Goal: Information Seeking & Learning: Learn about a topic

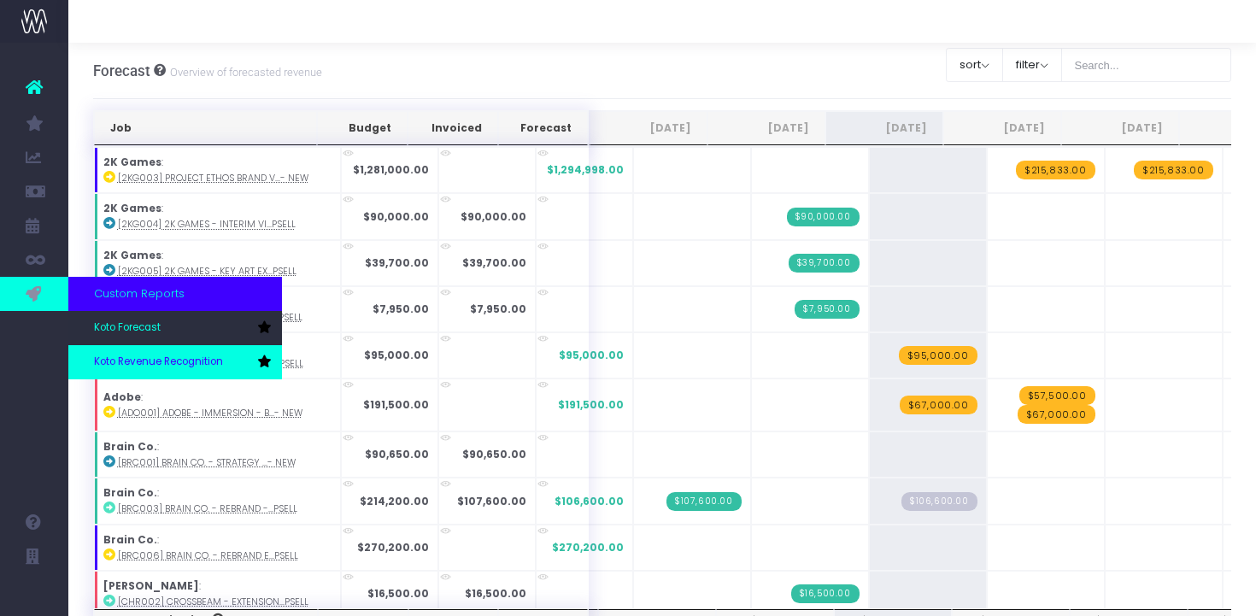
click at [164, 360] on span "Koto Revenue Recognition" at bounding box center [158, 361] width 129 height 15
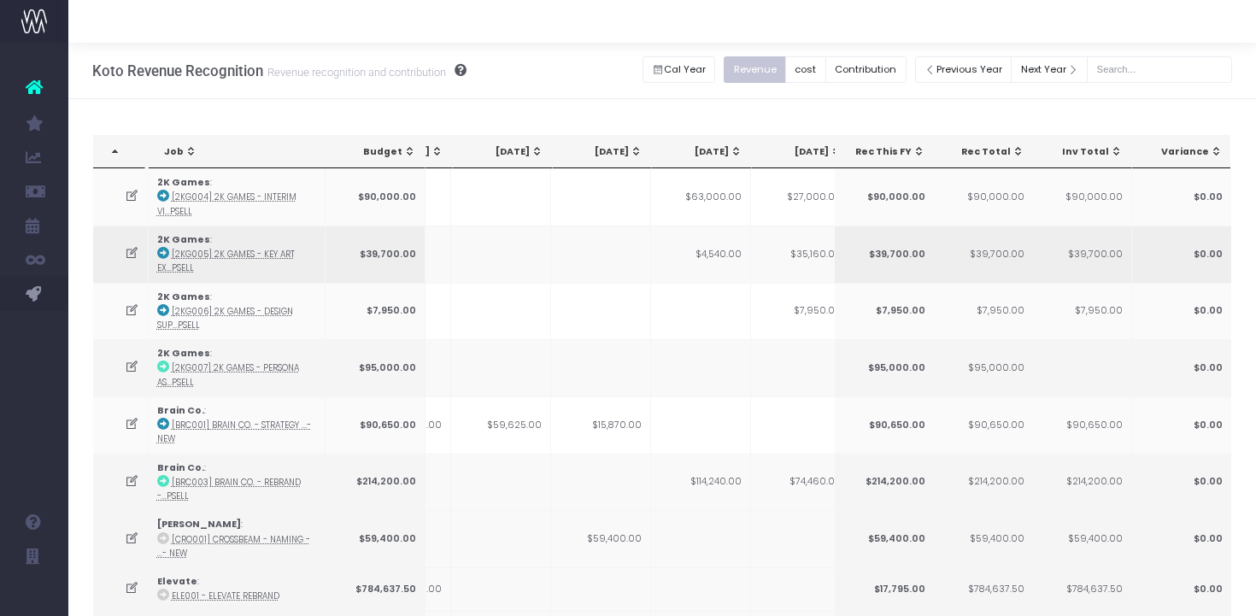
scroll to position [0, 190]
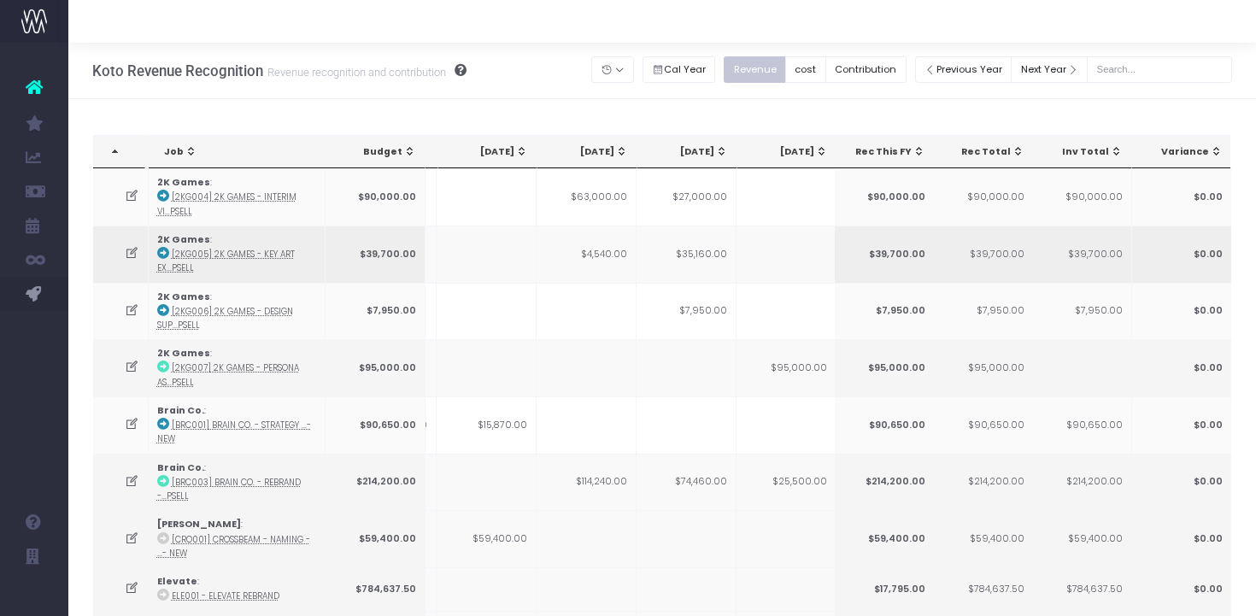
click at [128, 255] on icon at bounding box center [132, 253] width 15 height 15
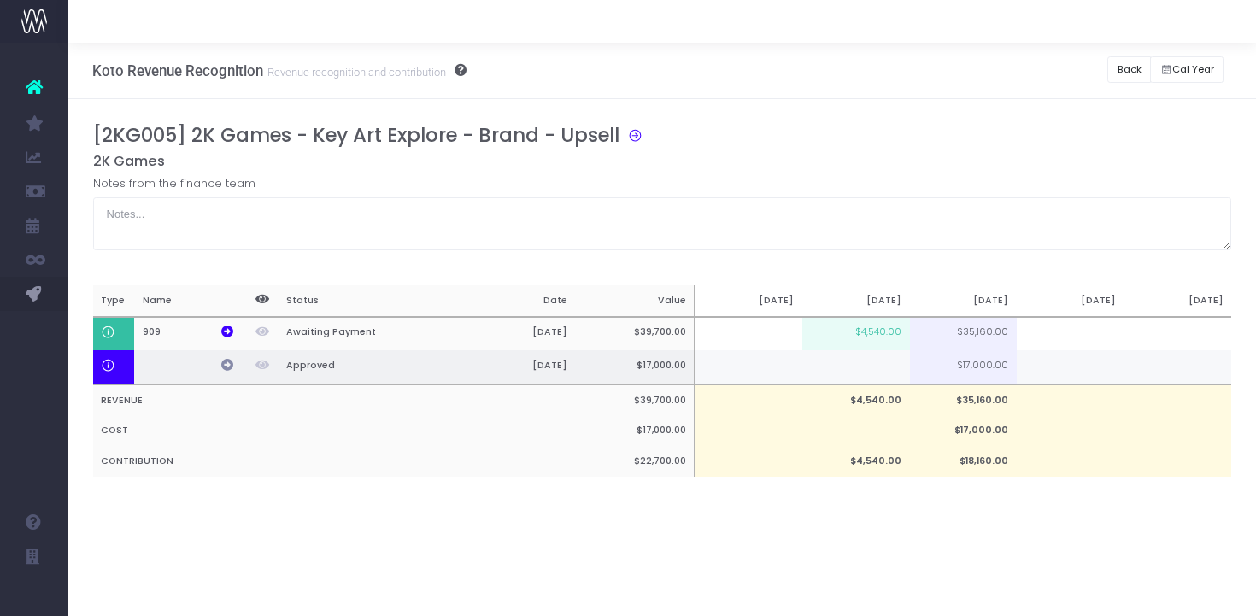
click at [228, 364] on icon at bounding box center [227, 365] width 12 height 12
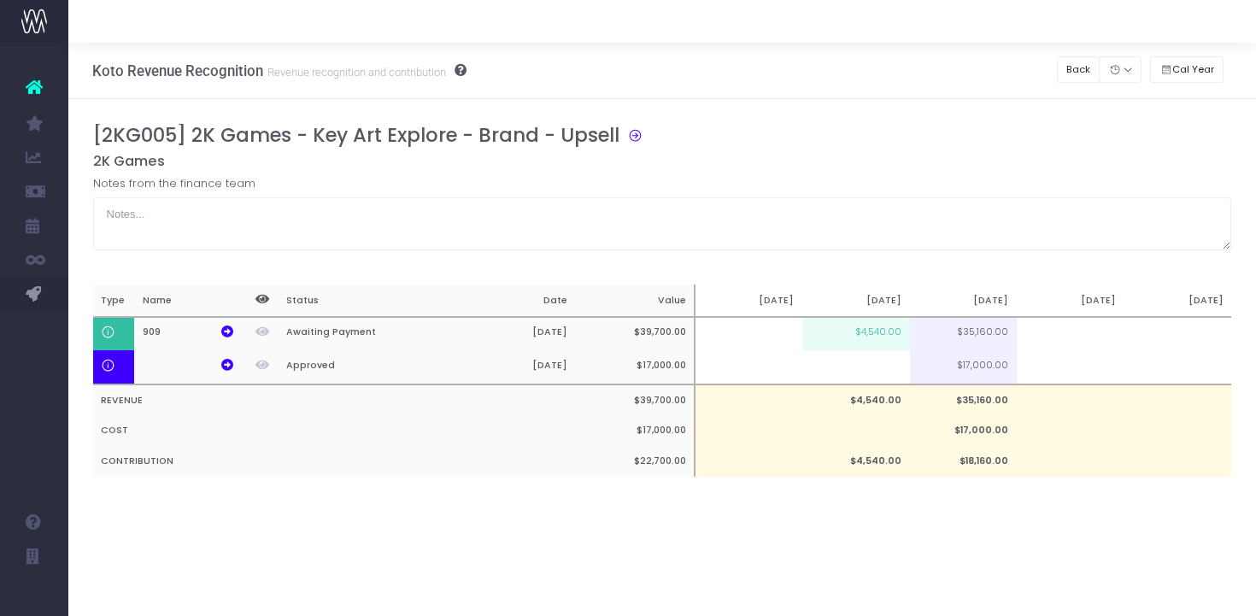
click at [1052, 72] on div "Koto Revenue Recognition Revenue recognition and contribution Back Hide history…" at bounding box center [661, 71] width 1187 height 56
click at [1071, 72] on button "Back" at bounding box center [1079, 69] width 44 height 26
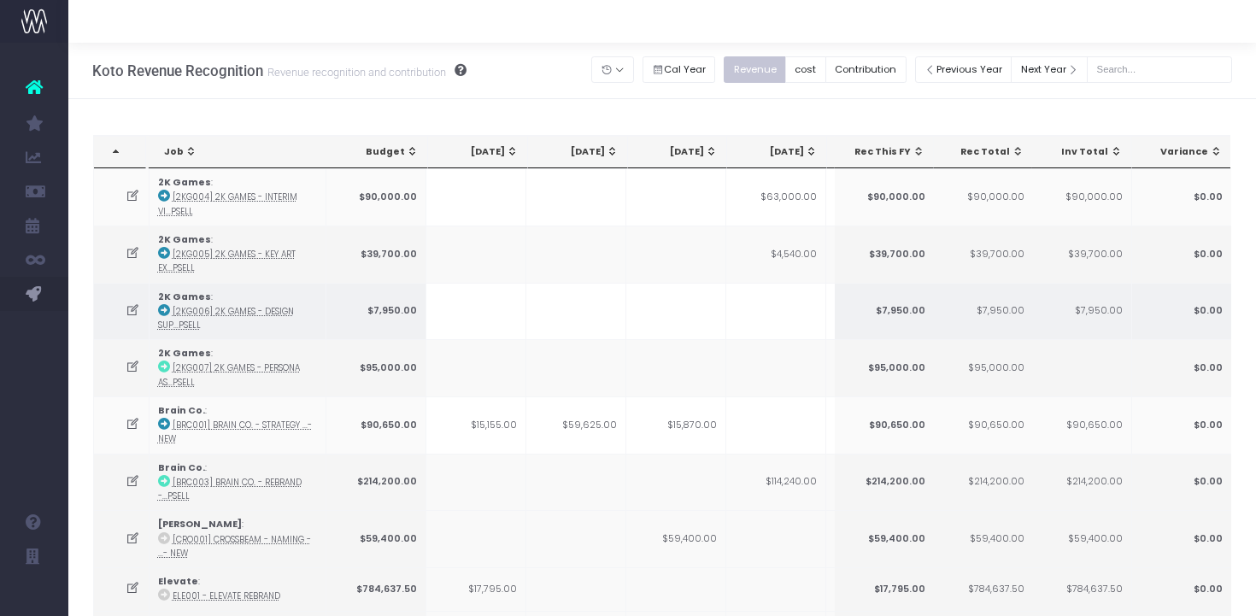
click at [161, 308] on icon at bounding box center [164, 310] width 12 height 12
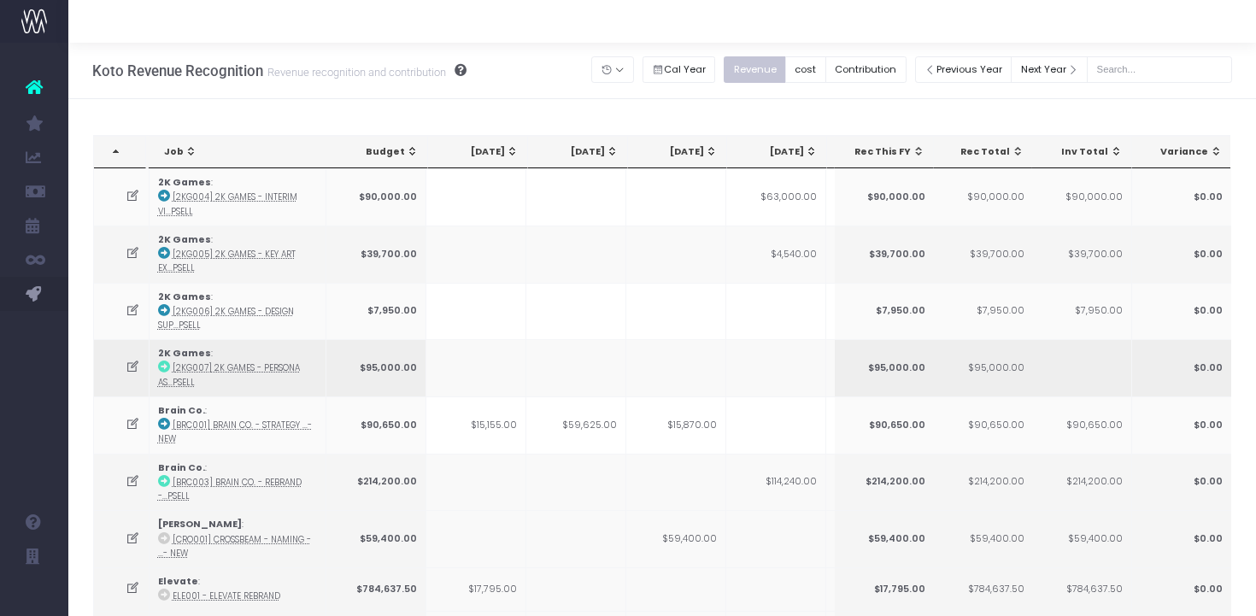
click at [554, 357] on td at bounding box center [576, 367] width 100 height 57
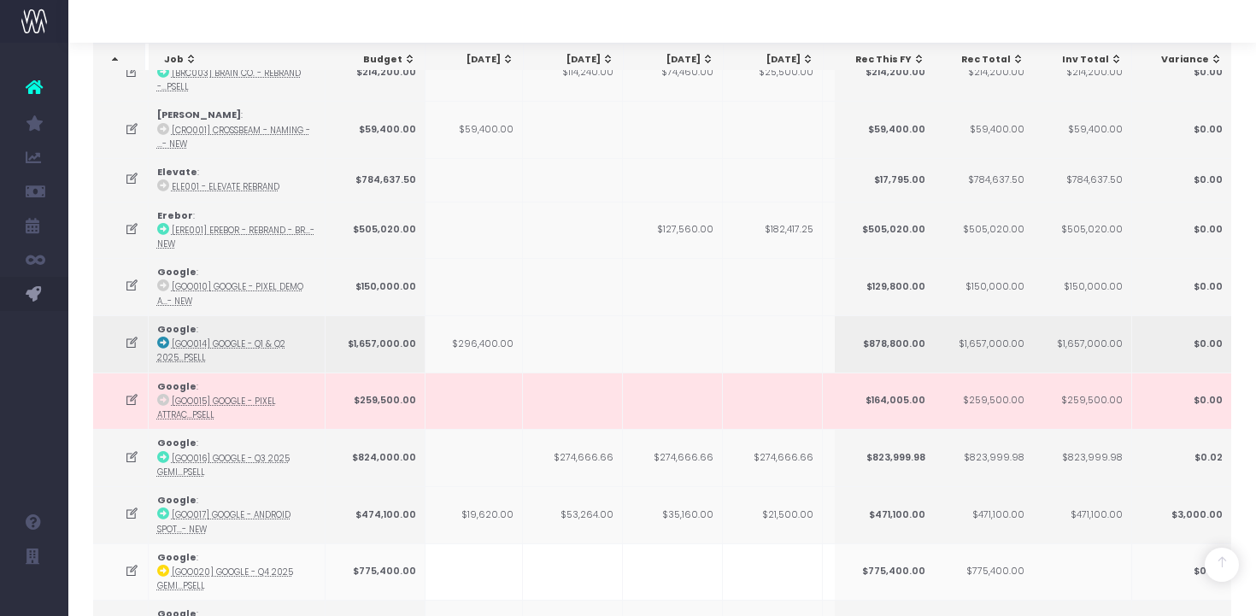
scroll to position [0, 0]
click at [693, 454] on td "$274,666.66" at bounding box center [680, 457] width 100 height 57
click at [618, 454] on td "$274,666.66" at bounding box center [580, 457] width 100 height 57
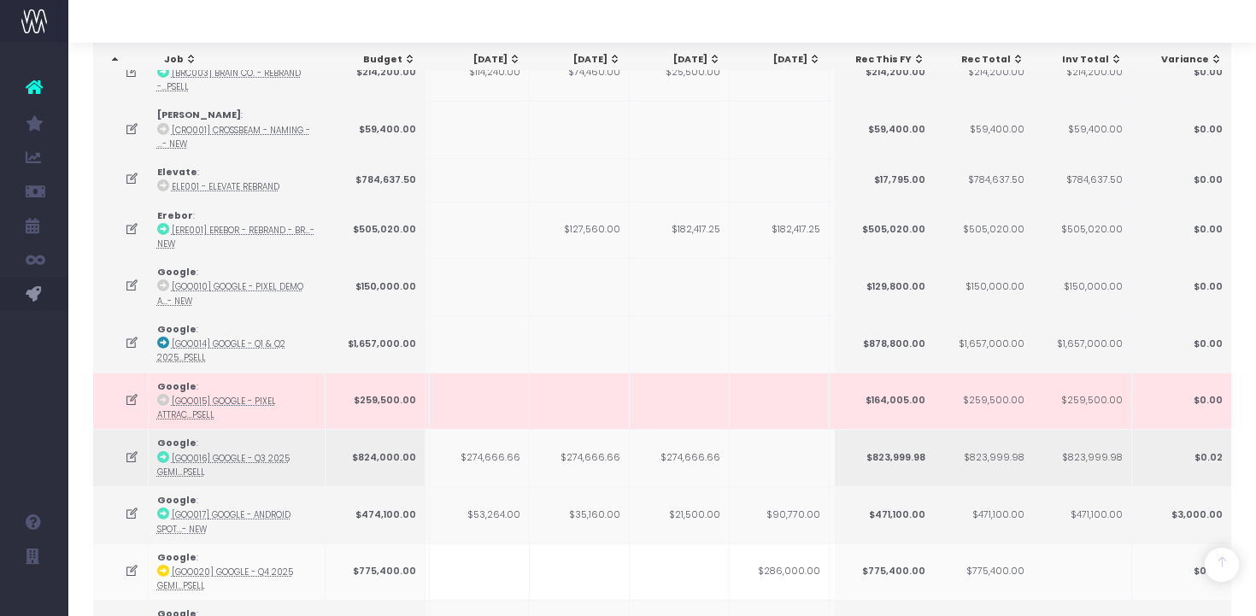
click at [596, 458] on td "$274,666.66" at bounding box center [580, 457] width 100 height 57
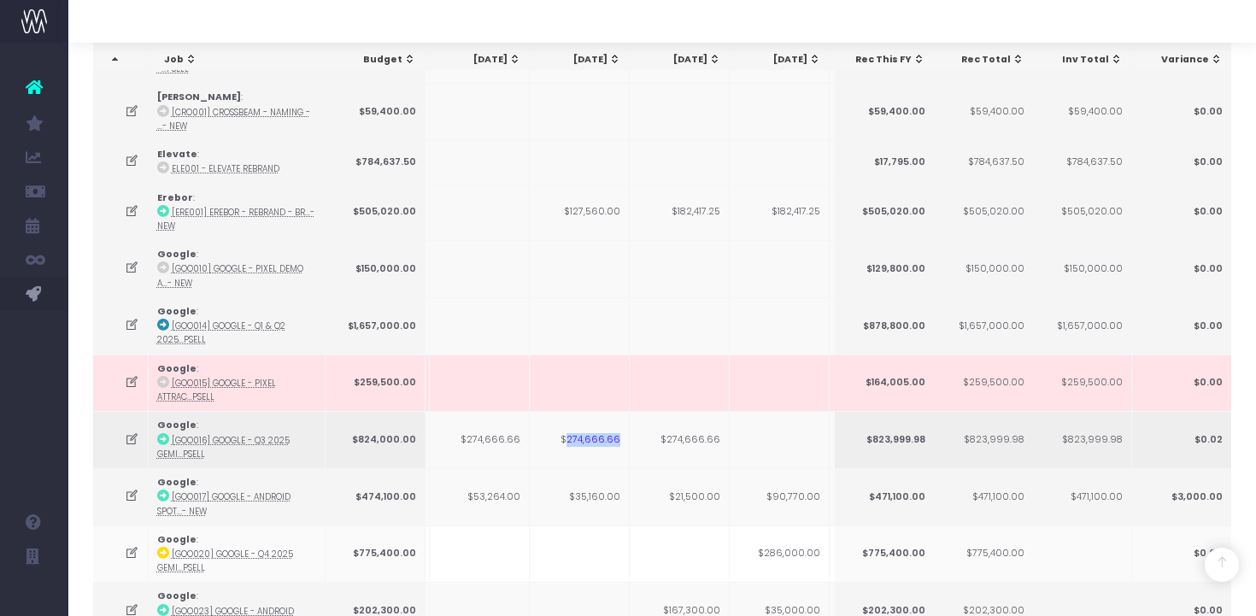
scroll to position [428, 0]
click at [565, 307] on td at bounding box center [580, 324] width 100 height 57
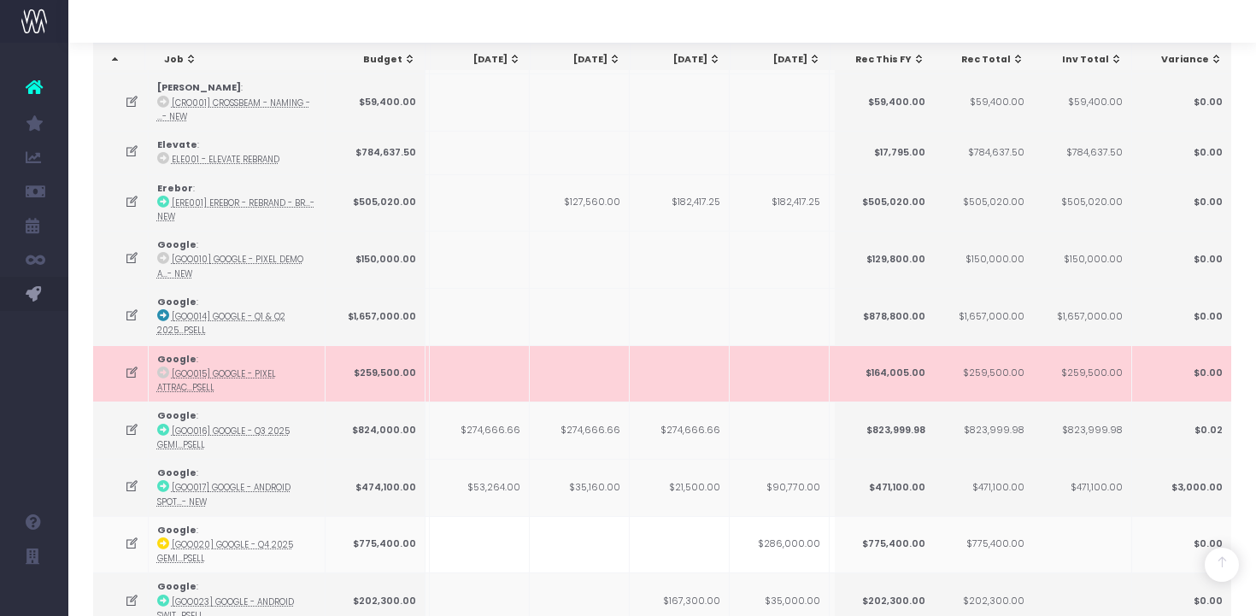
scroll to position [549, 0]
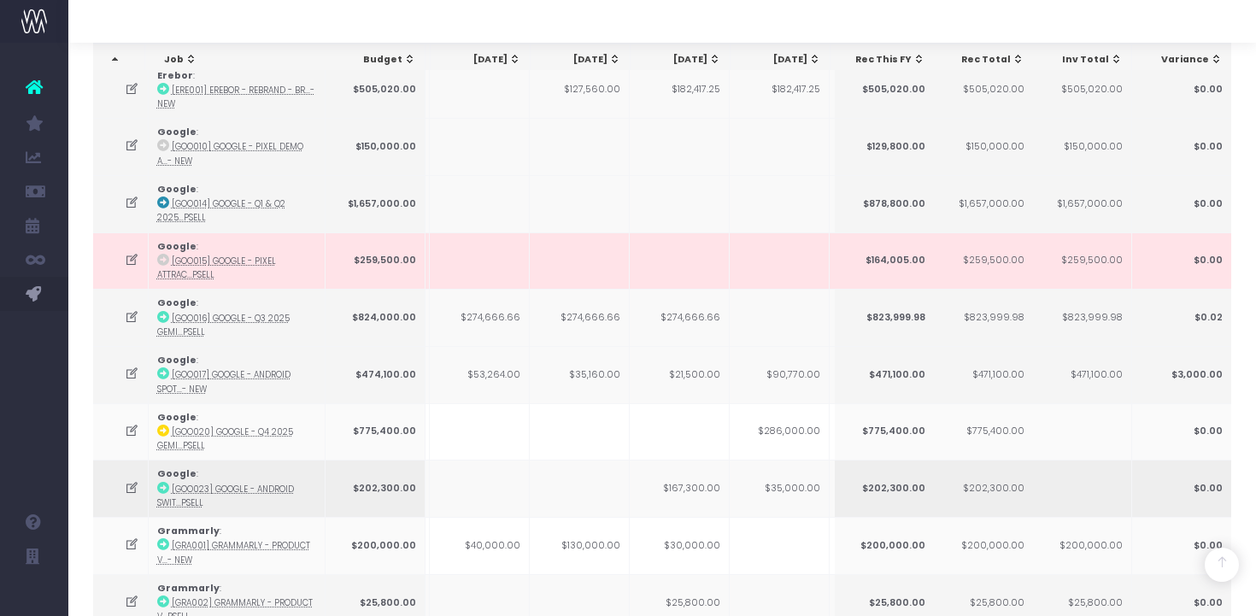
click at [559, 472] on td at bounding box center [580, 488] width 100 height 57
click at [161, 482] on icon at bounding box center [163, 488] width 12 height 12
click at [165, 485] on icon at bounding box center [163, 488] width 12 height 12
click at [620, 320] on td "$274,666.66" at bounding box center [580, 317] width 100 height 57
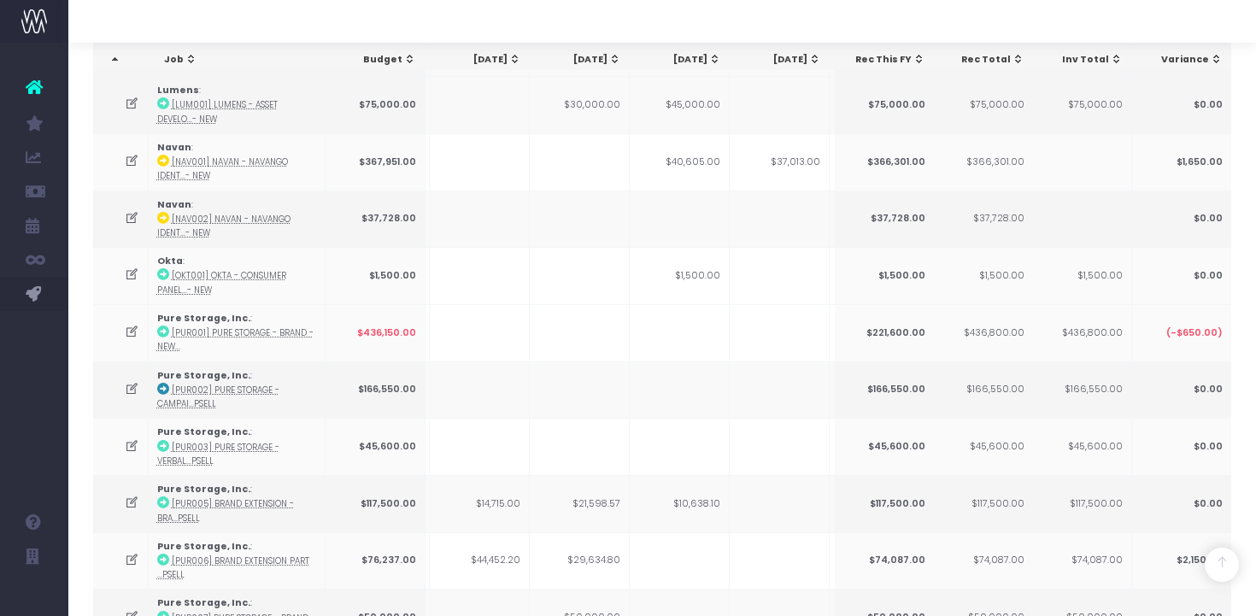
scroll to position [1729, 0]
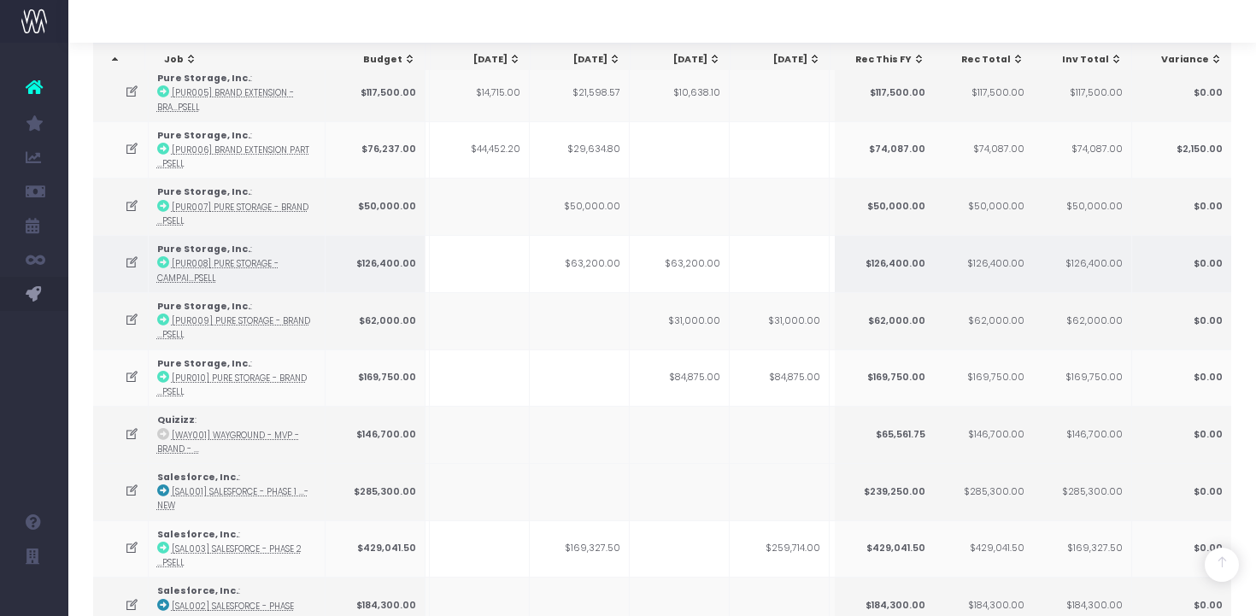
click at [640, 256] on td "$63,200.00" at bounding box center [680, 263] width 100 height 57
click at [489, 266] on td at bounding box center [480, 263] width 100 height 57
click at [160, 256] on icon at bounding box center [163, 262] width 12 height 12
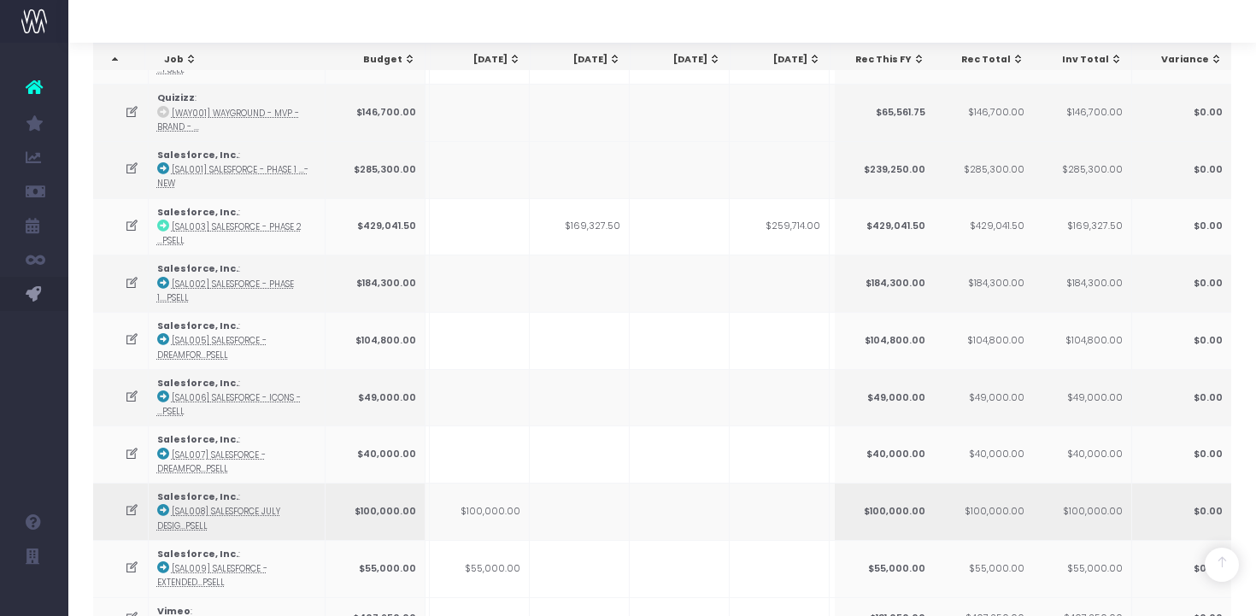
scroll to position [2041, 0]
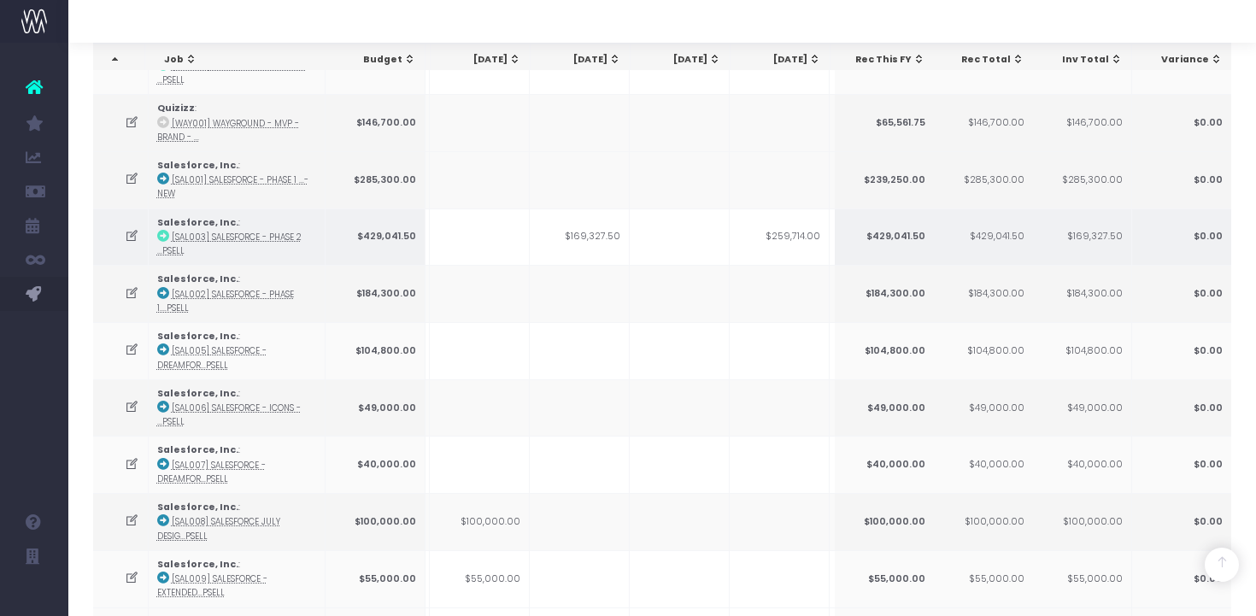
click at [164, 230] on icon at bounding box center [163, 236] width 12 height 12
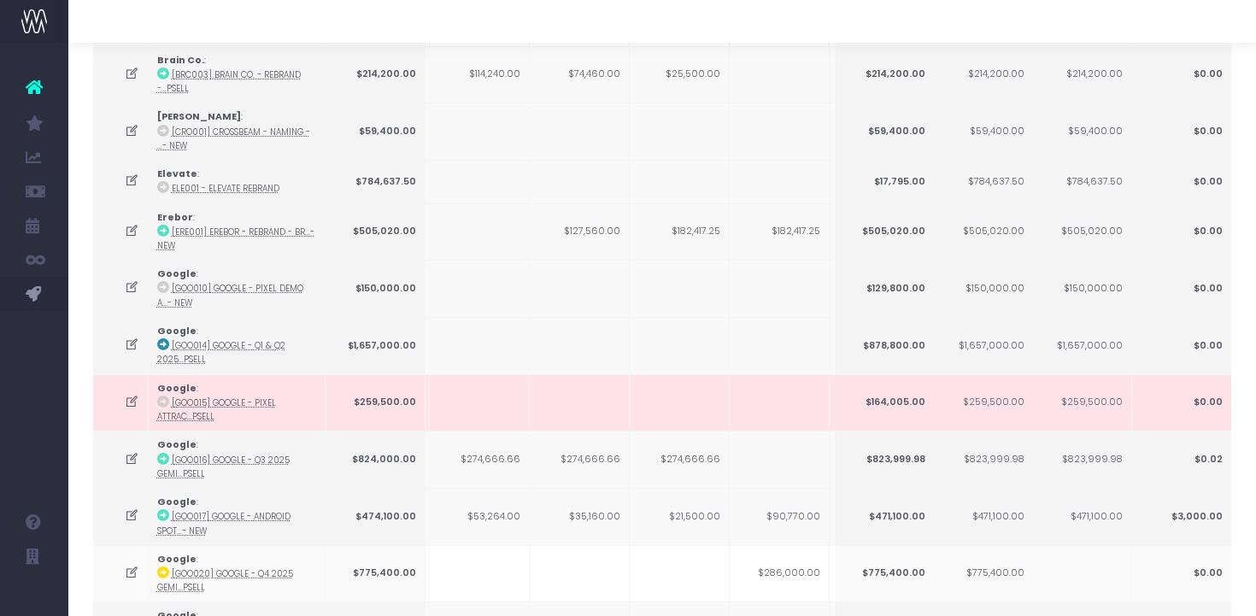
scroll to position [0, 0]
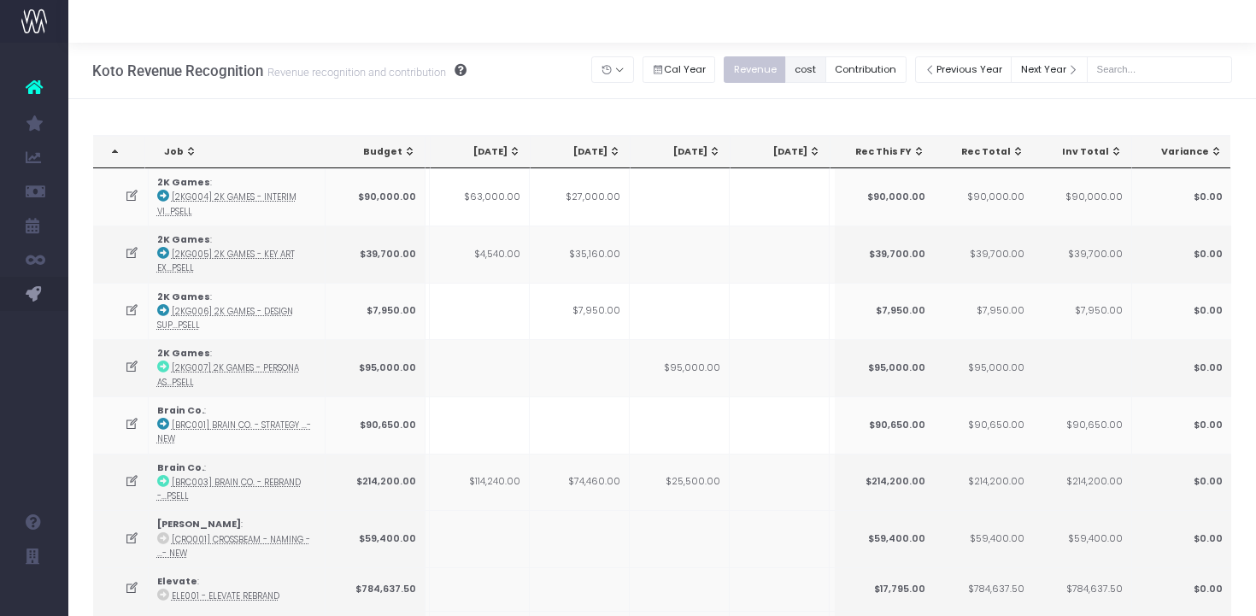
click at [823, 74] on button "cost" at bounding box center [805, 69] width 41 height 26
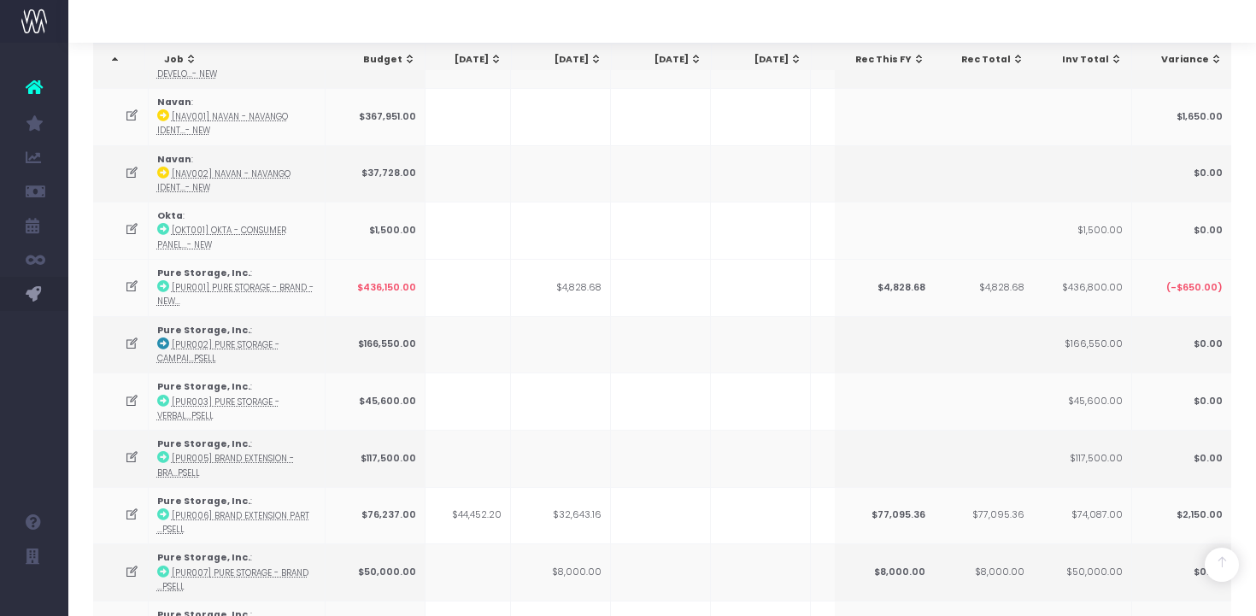
scroll to position [1364, 0]
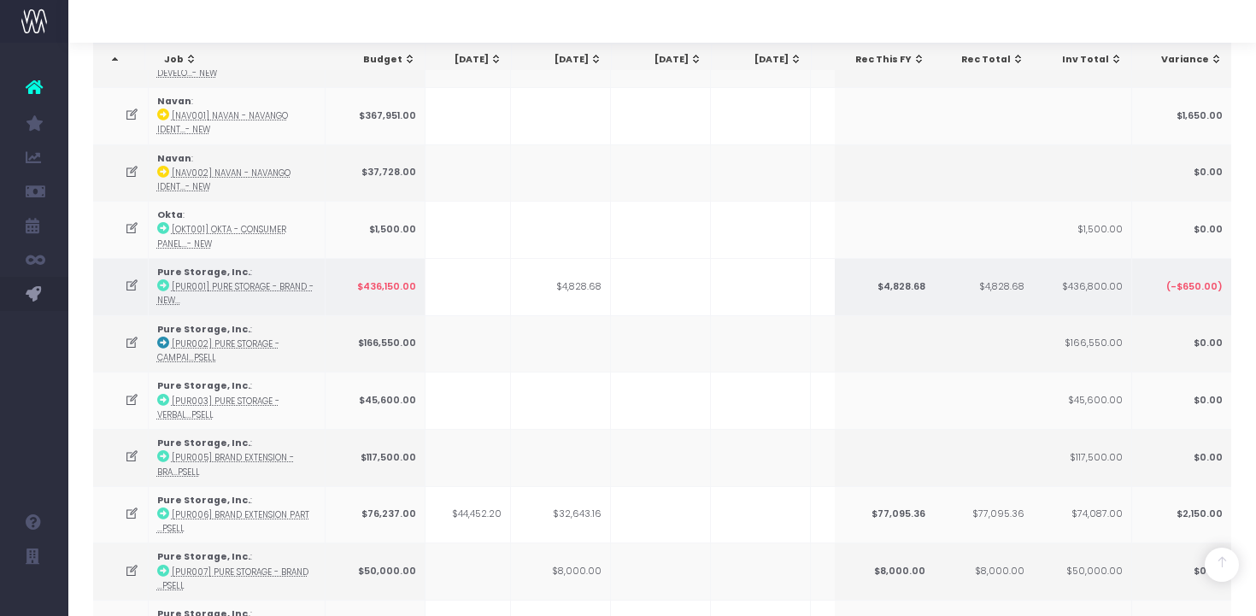
click at [580, 281] on td "$4,828.68" at bounding box center [561, 286] width 100 height 57
click at [164, 279] on icon at bounding box center [163, 285] width 12 height 12
click at [493, 272] on td at bounding box center [461, 286] width 100 height 57
click at [132, 278] on icon at bounding box center [132, 285] width 15 height 15
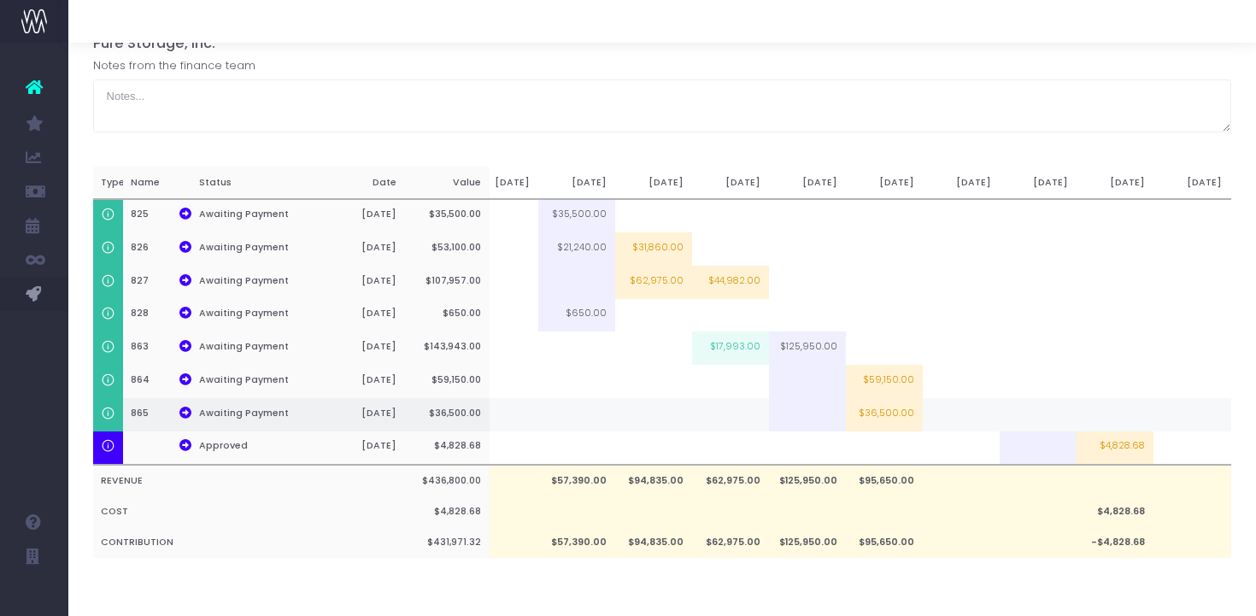
scroll to position [0, 369]
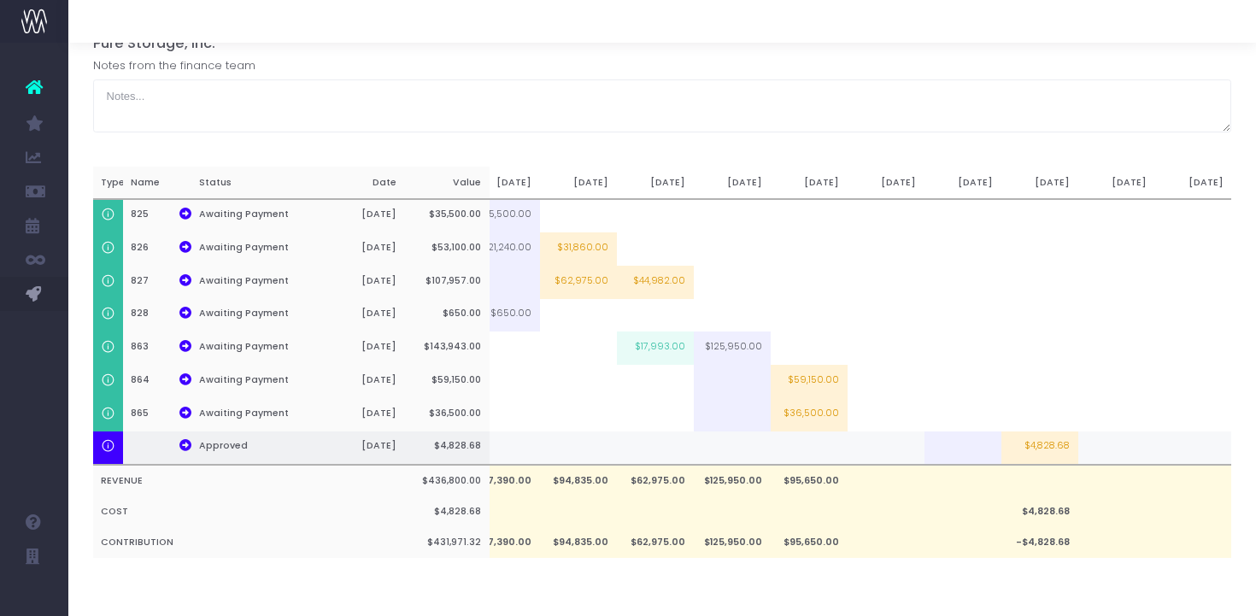
click at [1028, 443] on td "$4,828.68" at bounding box center [1039, 448] width 77 height 34
type input "$4,828.68"
click at [189, 446] on icon at bounding box center [185, 445] width 12 height 12
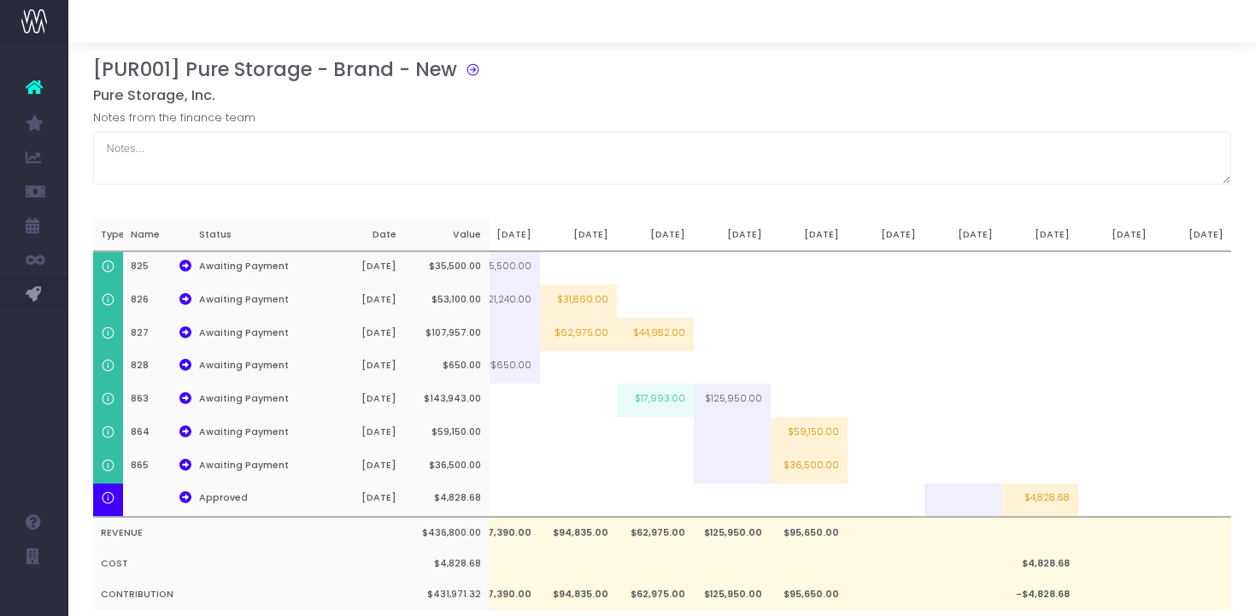
scroll to position [0, 0]
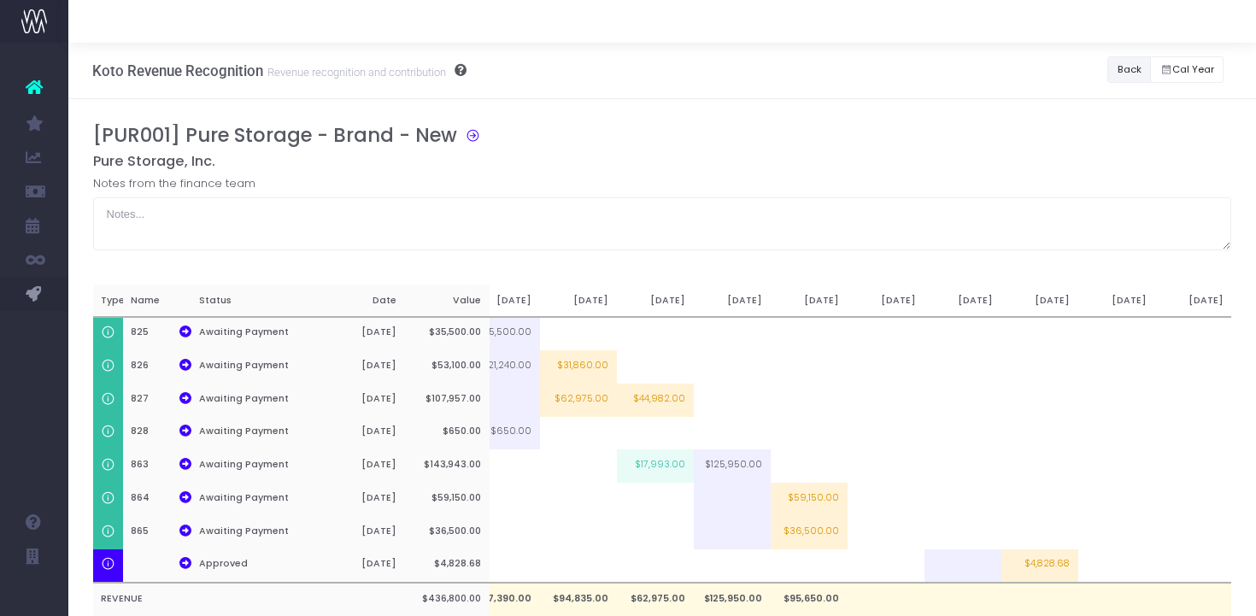
click at [1126, 74] on button "Back" at bounding box center [1129, 69] width 44 height 26
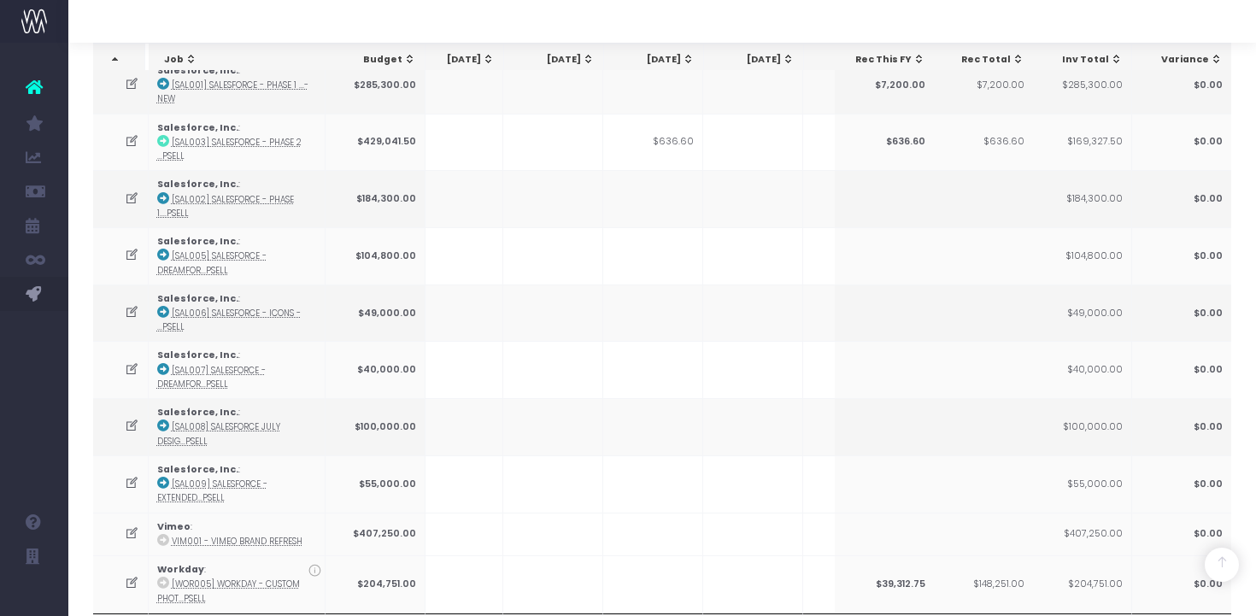
scroll to position [2299, 0]
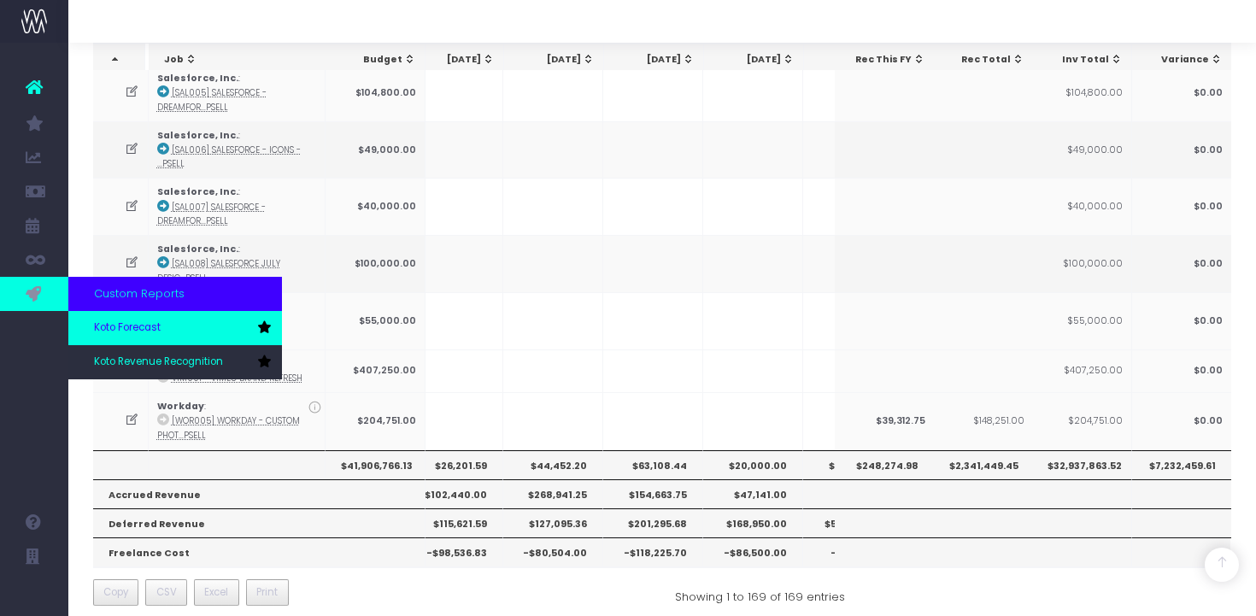
click at [115, 326] on span "Koto Forecast" at bounding box center [127, 327] width 67 height 15
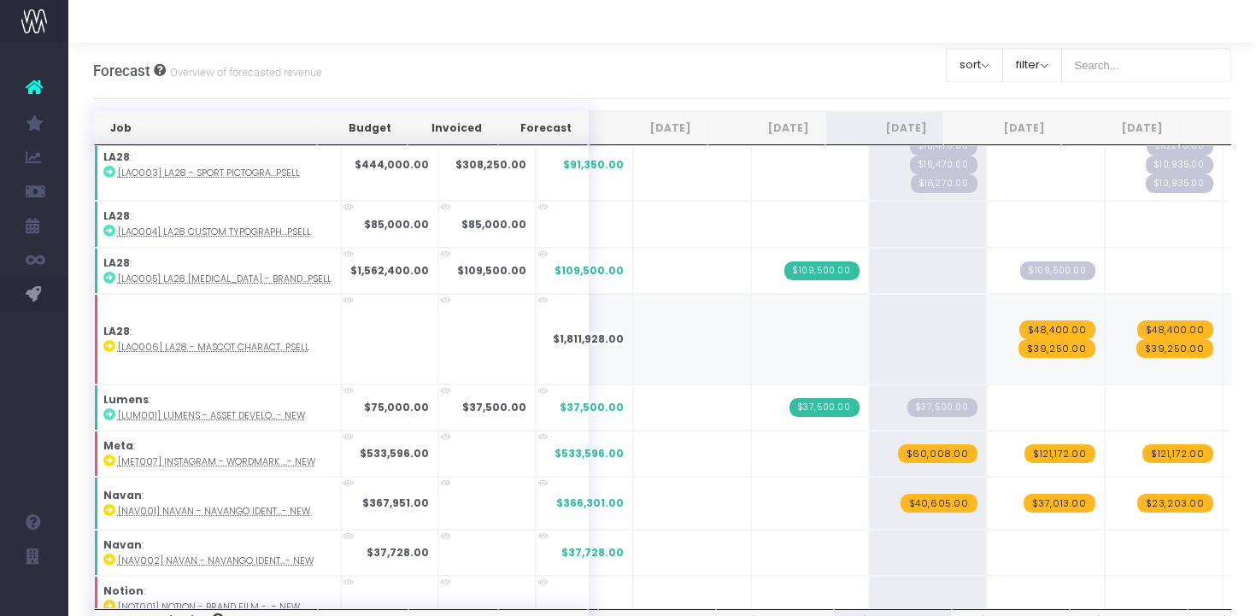
scroll to position [1195, 0]
